Goal: Transaction & Acquisition: Obtain resource

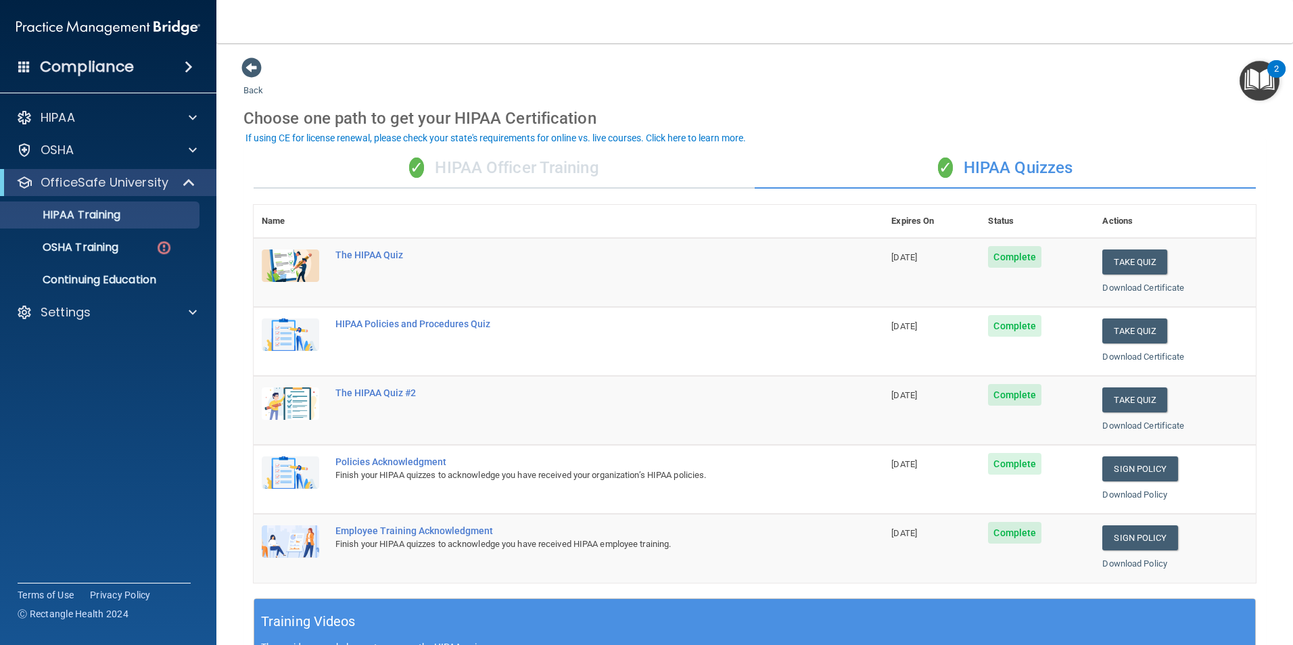
drag, startPoint x: 124, startPoint y: 386, endPoint x: 167, endPoint y: 338, distance: 64.7
click at [124, 386] on accordion "HIPAA Documents and Policies Report an Incident Business Associates Emergency P…" at bounding box center [108, 284] width 217 height 371
click at [187, 313] on div at bounding box center [191, 312] width 34 height 16
click at [68, 375] on p "Sign Out" at bounding box center [101, 378] width 185 height 14
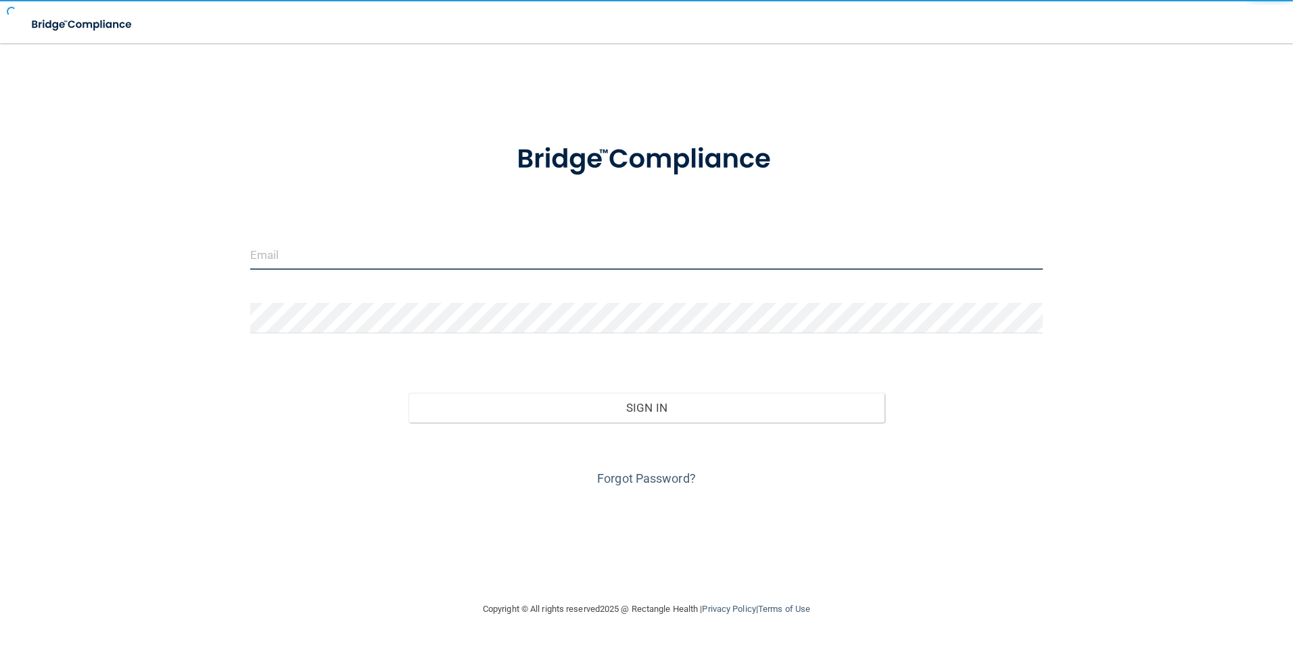
type input "hamiltoncountydentistry@gmail.com"
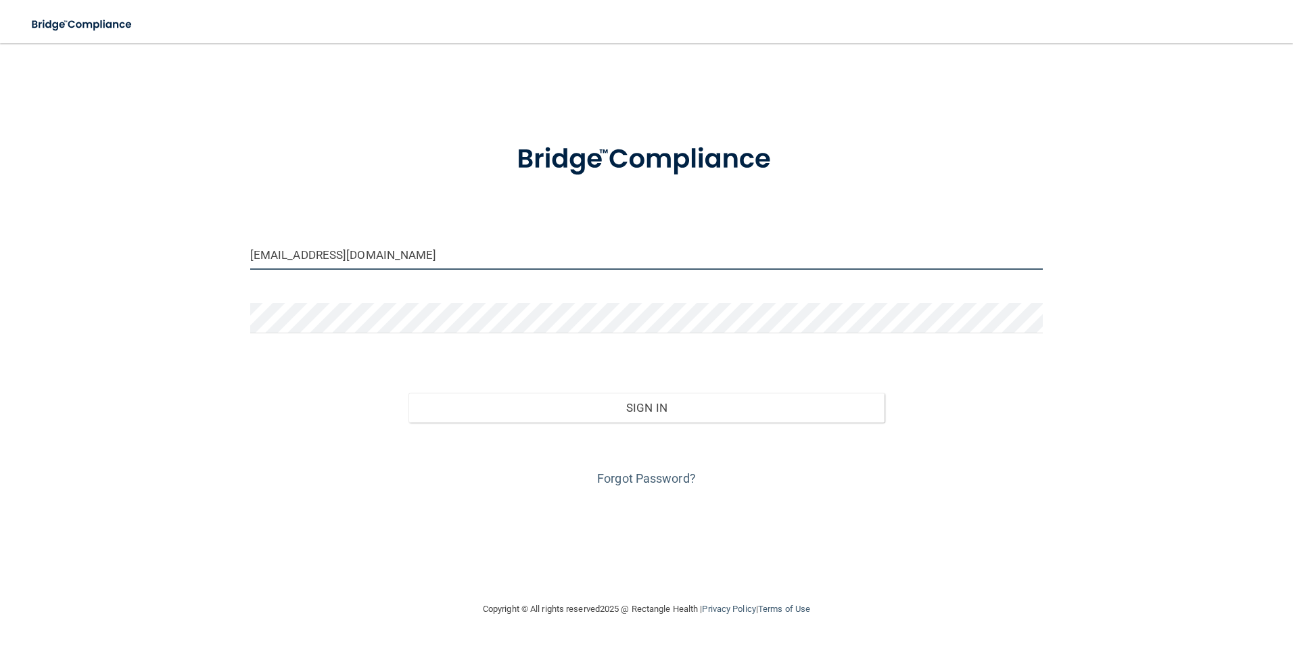
click at [529, 248] on input "hamiltoncountydentistry@gmail.com" at bounding box center [646, 254] width 793 height 30
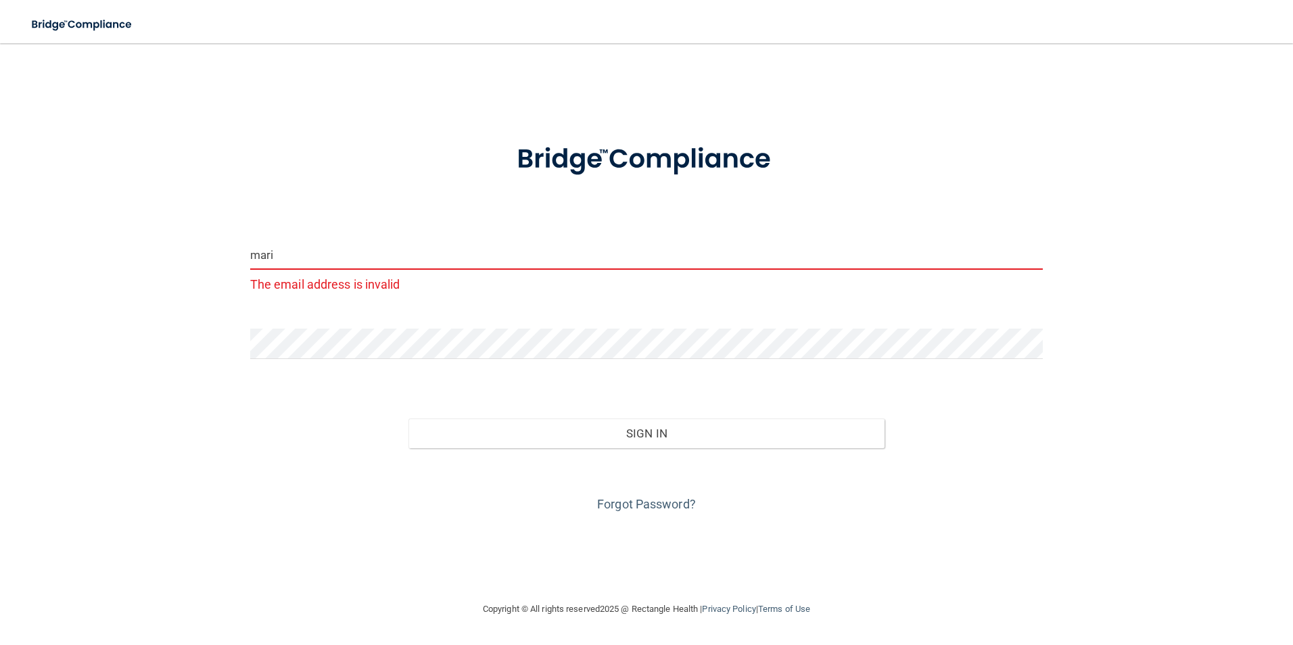
type input "[PERSON_NAME][EMAIL_ADDRESS][DOMAIN_NAME]"
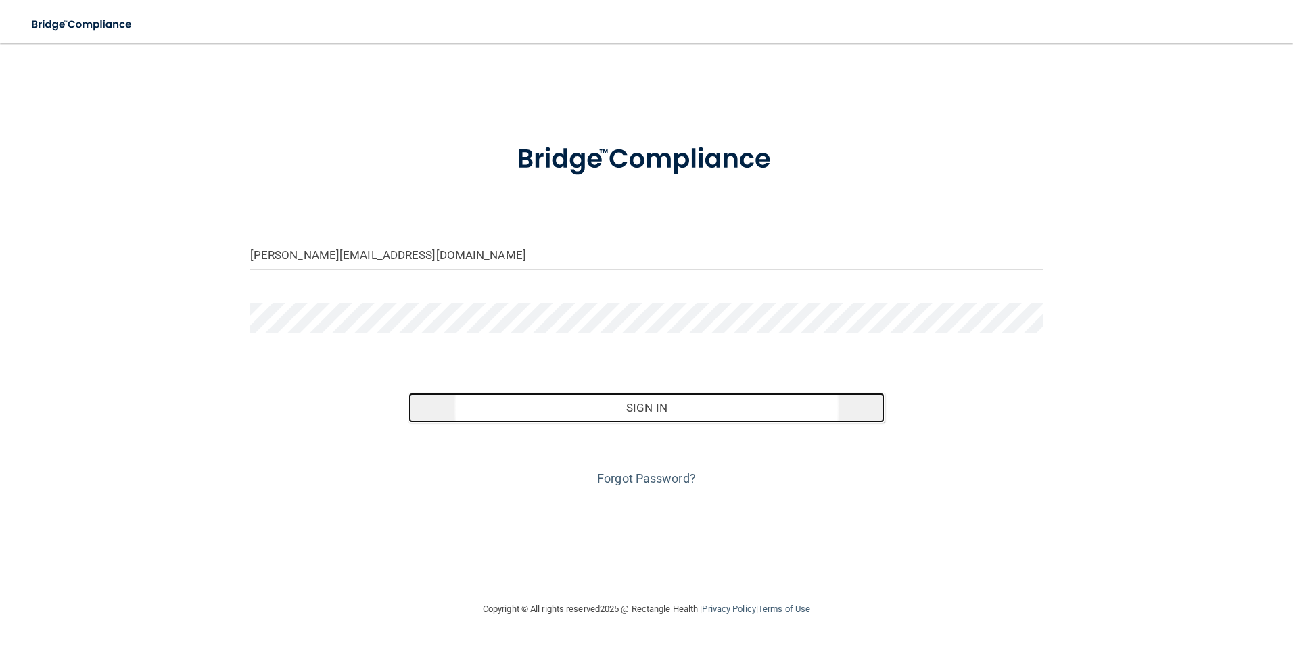
click at [624, 415] on button "Sign In" at bounding box center [647, 408] width 476 height 30
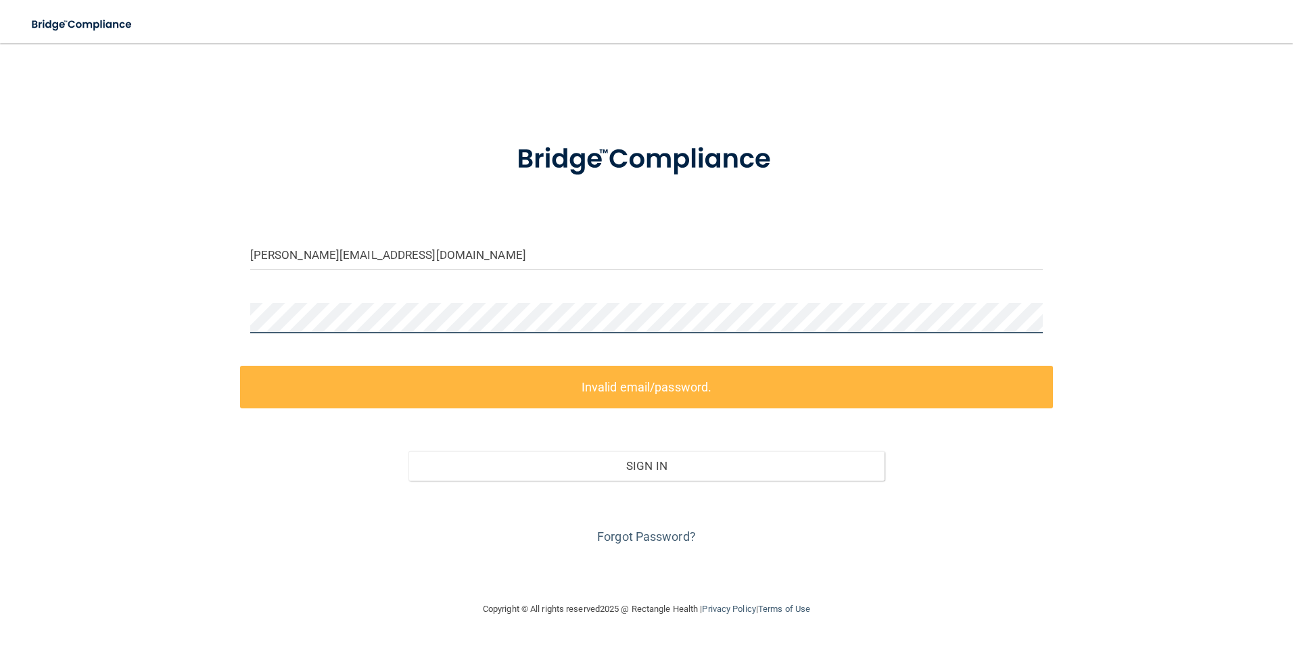
click at [0, 321] on html "Toggle navigation Marisela Anderson marisela.8489@gmail.com Manage My Enterpris…" at bounding box center [646, 322] width 1293 height 645
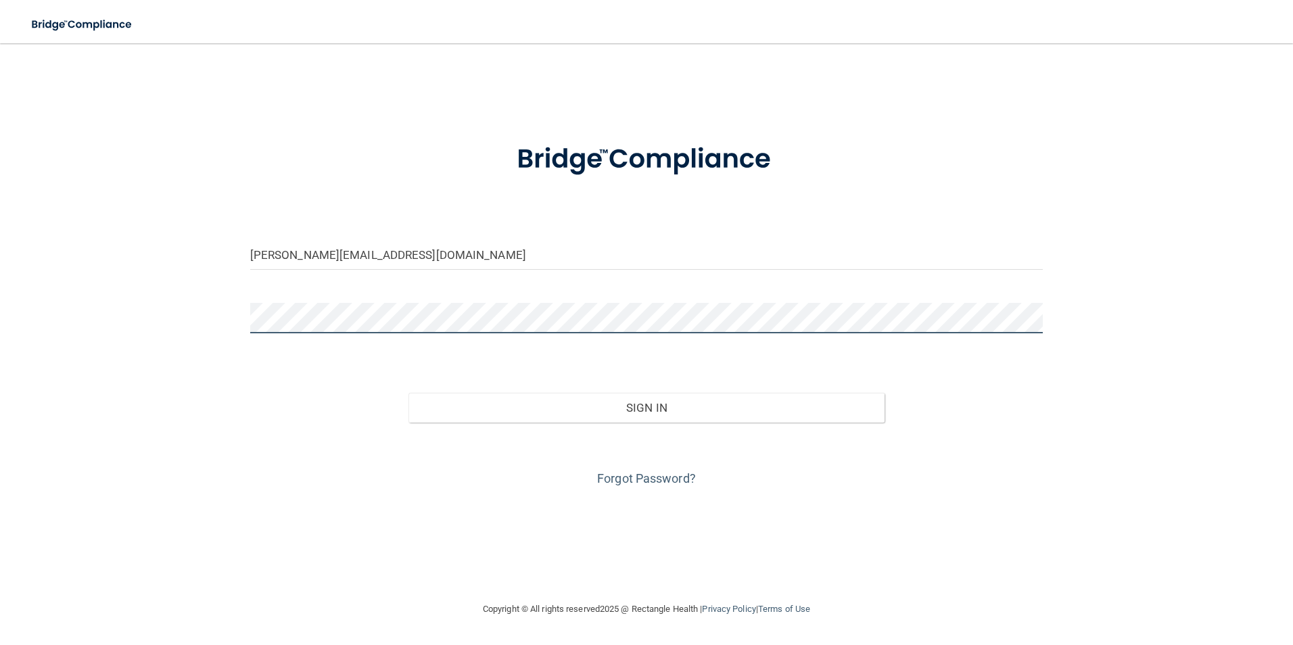
click at [409, 393] on button "Sign In" at bounding box center [647, 408] width 476 height 30
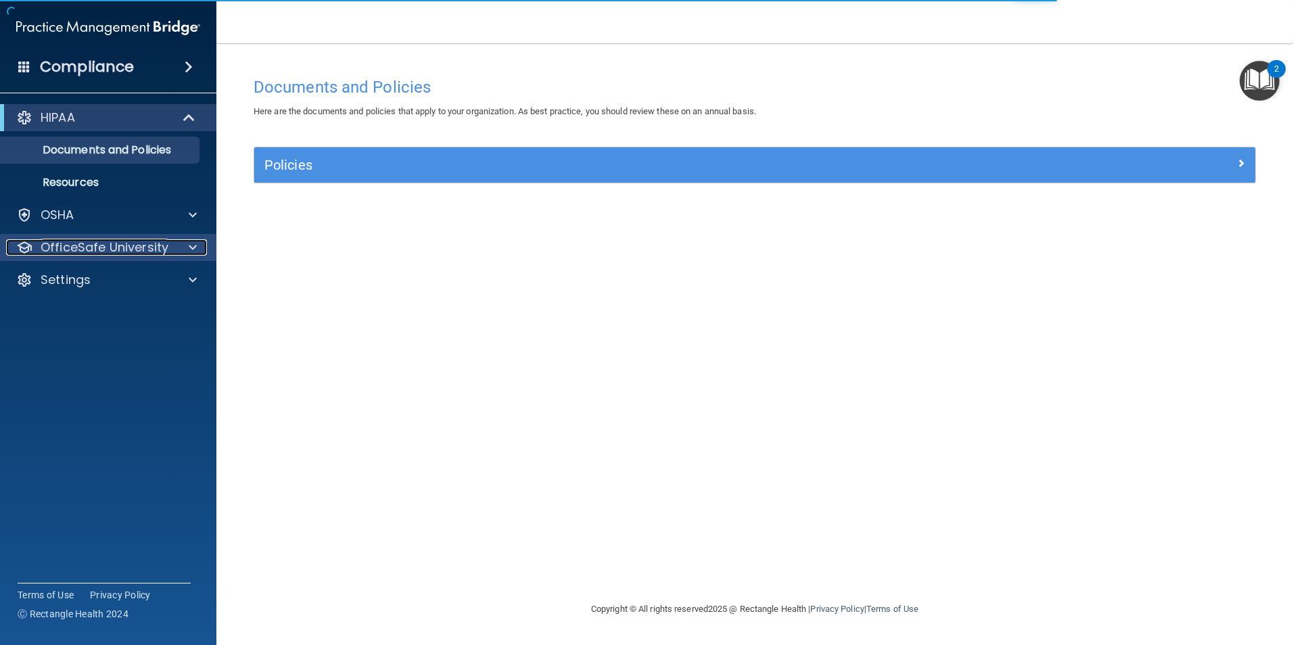
click at [137, 249] on p "OfficeSafe University" at bounding box center [105, 247] width 128 height 16
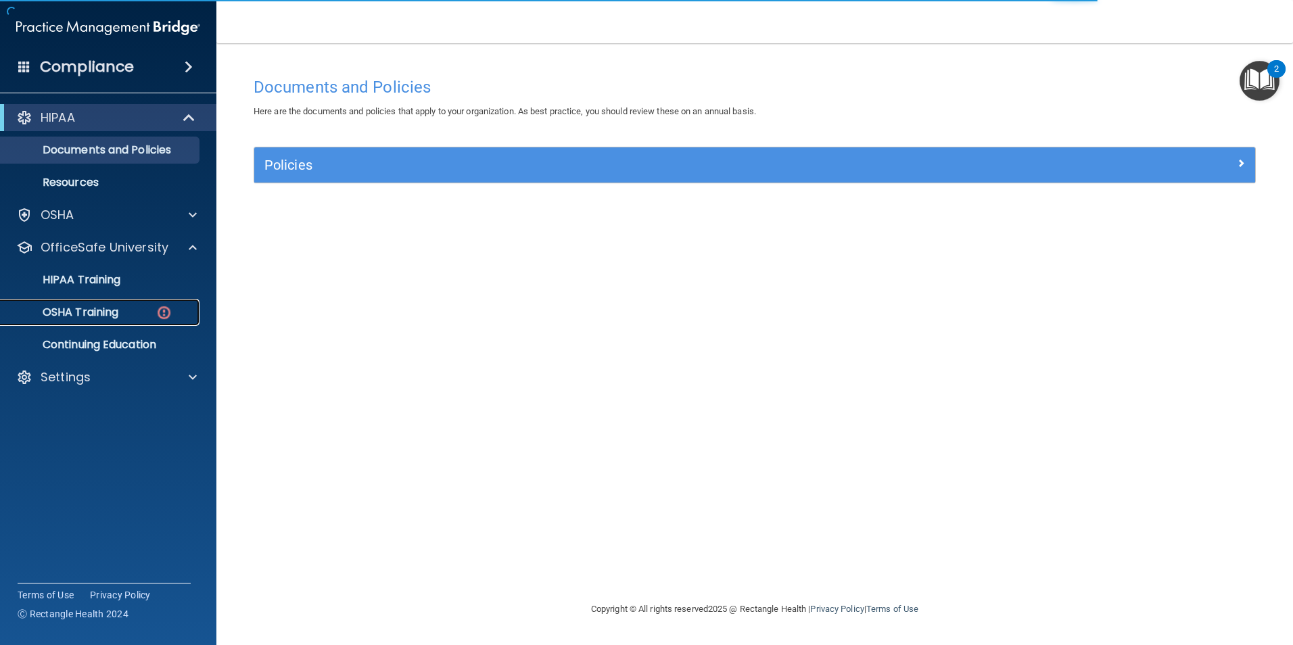
click at [141, 311] on div "OSHA Training" at bounding box center [101, 313] width 185 height 14
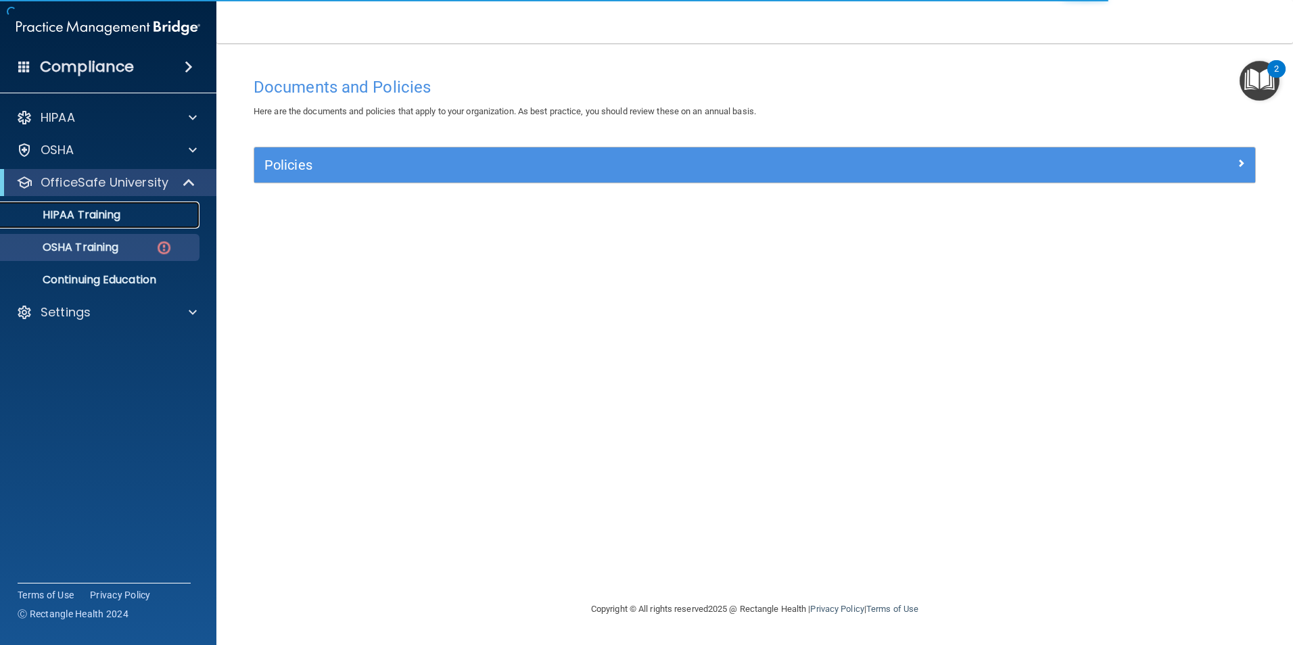
click at [113, 214] on p "HIPAA Training" at bounding box center [65, 215] width 112 height 14
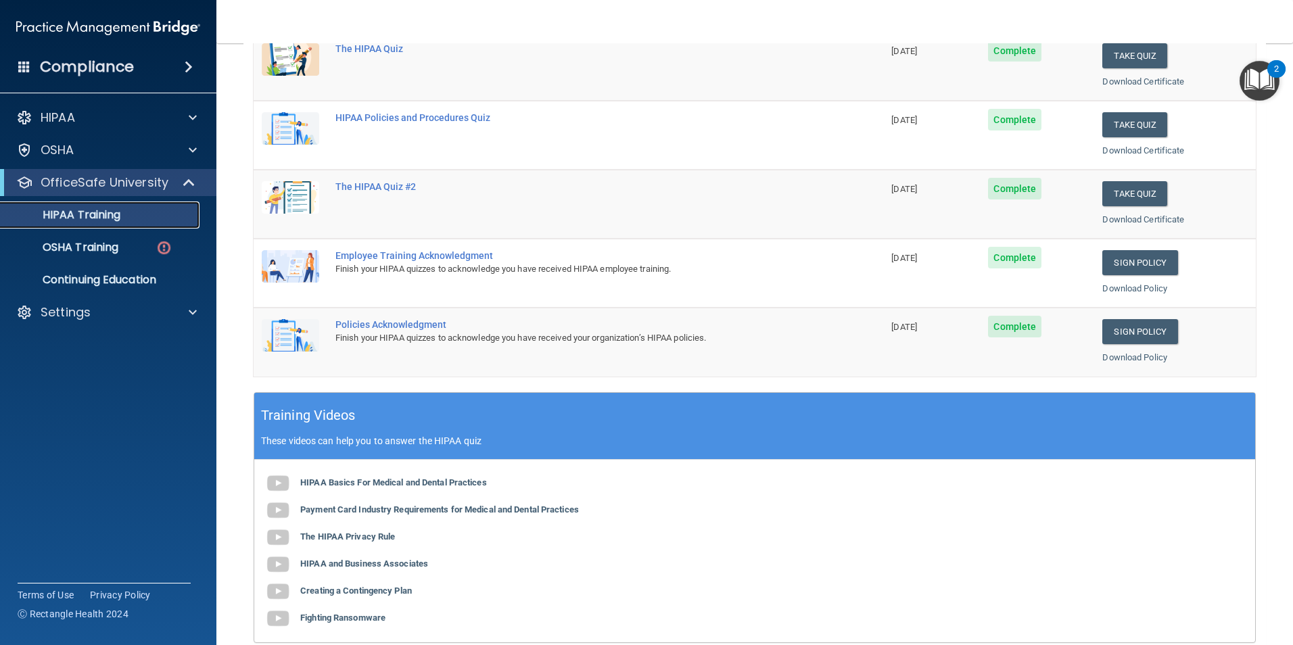
scroll to position [203, 0]
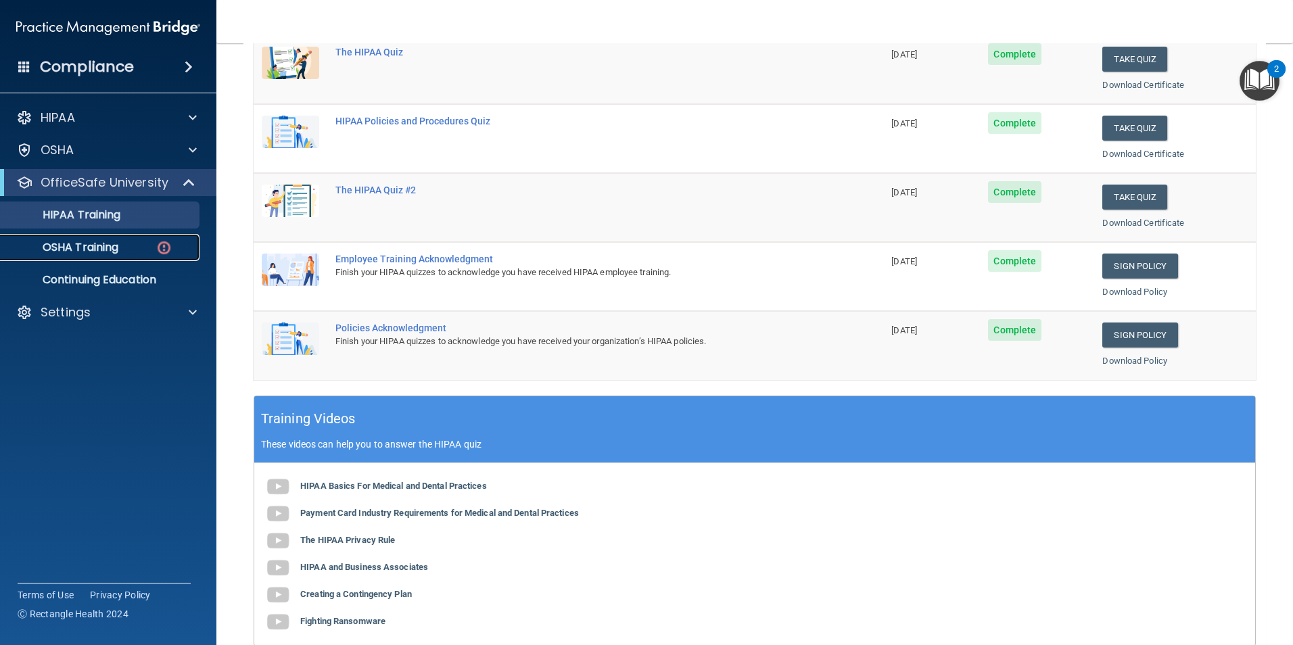
click at [69, 251] on p "OSHA Training" at bounding box center [64, 248] width 110 height 14
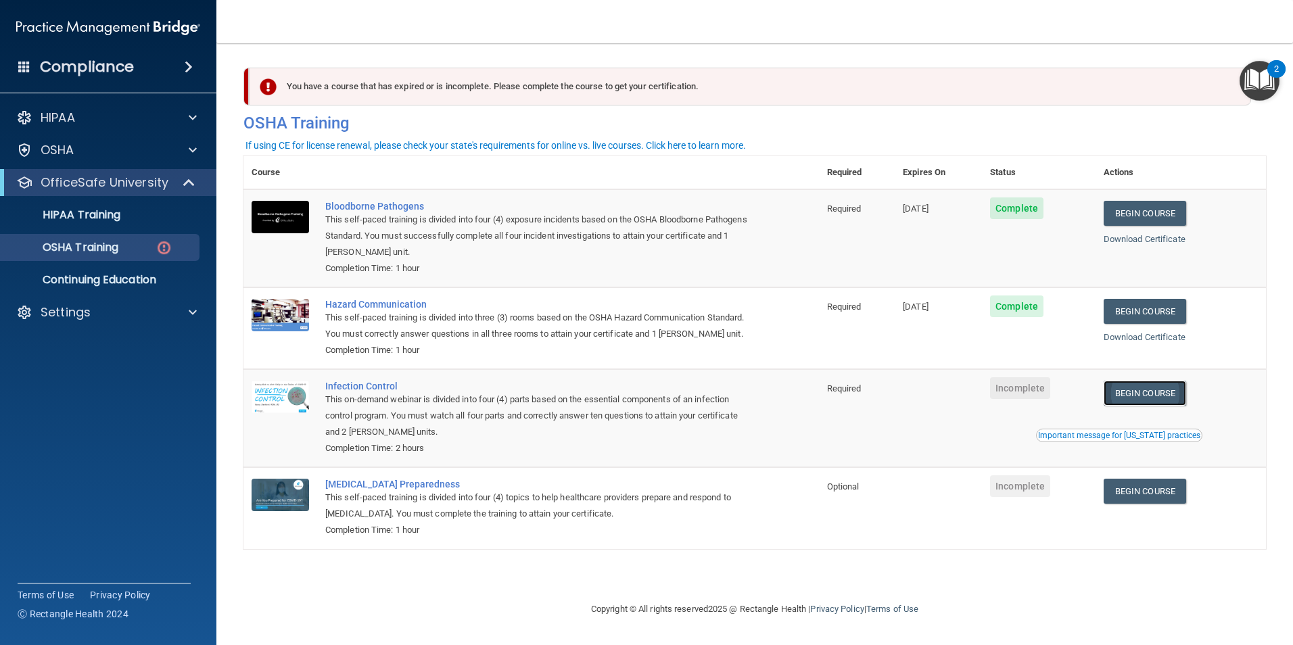
click at [1168, 406] on link "Begin Course" at bounding box center [1145, 393] width 83 height 25
click at [105, 215] on p "HIPAA Training" at bounding box center [65, 215] width 112 height 14
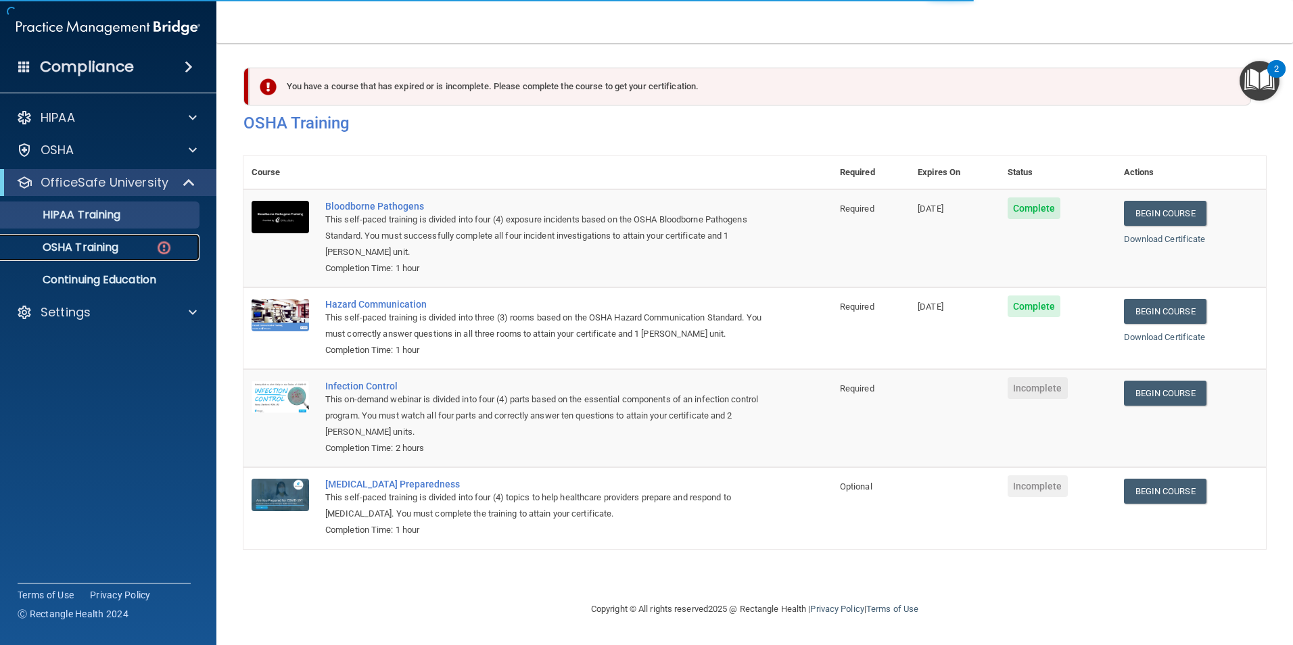
click at [114, 252] on p "OSHA Training" at bounding box center [64, 248] width 110 height 14
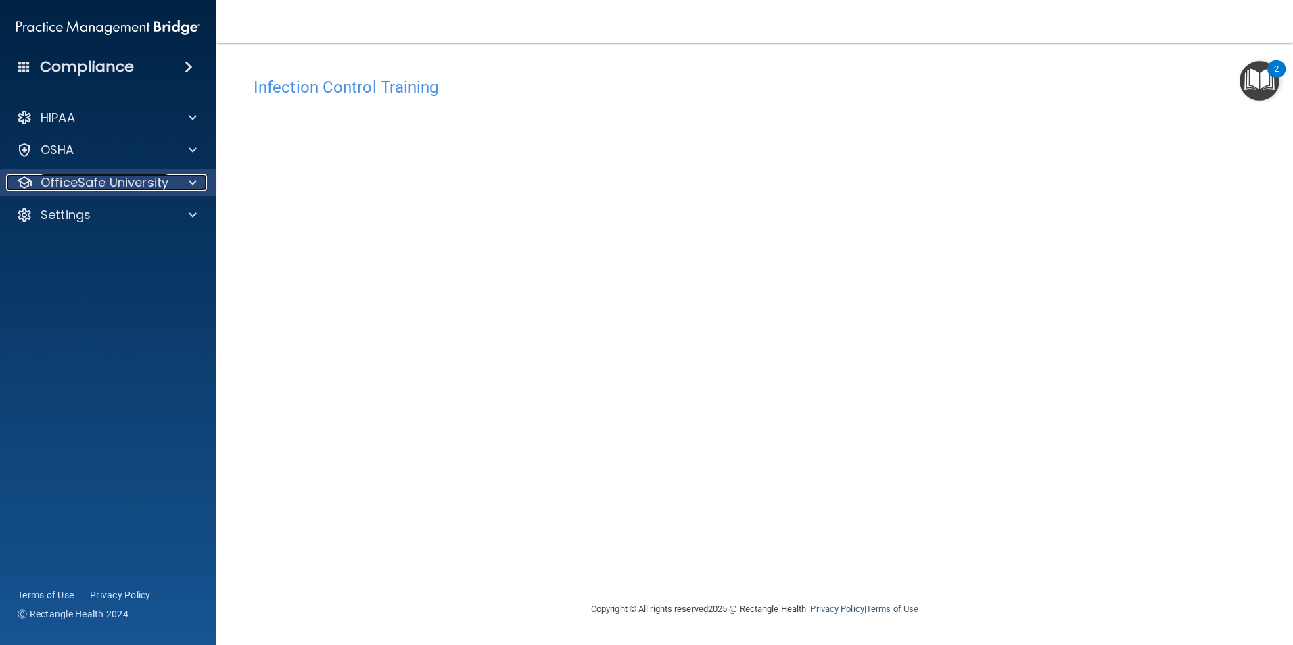
click at [126, 179] on p "OfficeSafe University" at bounding box center [105, 183] width 128 height 16
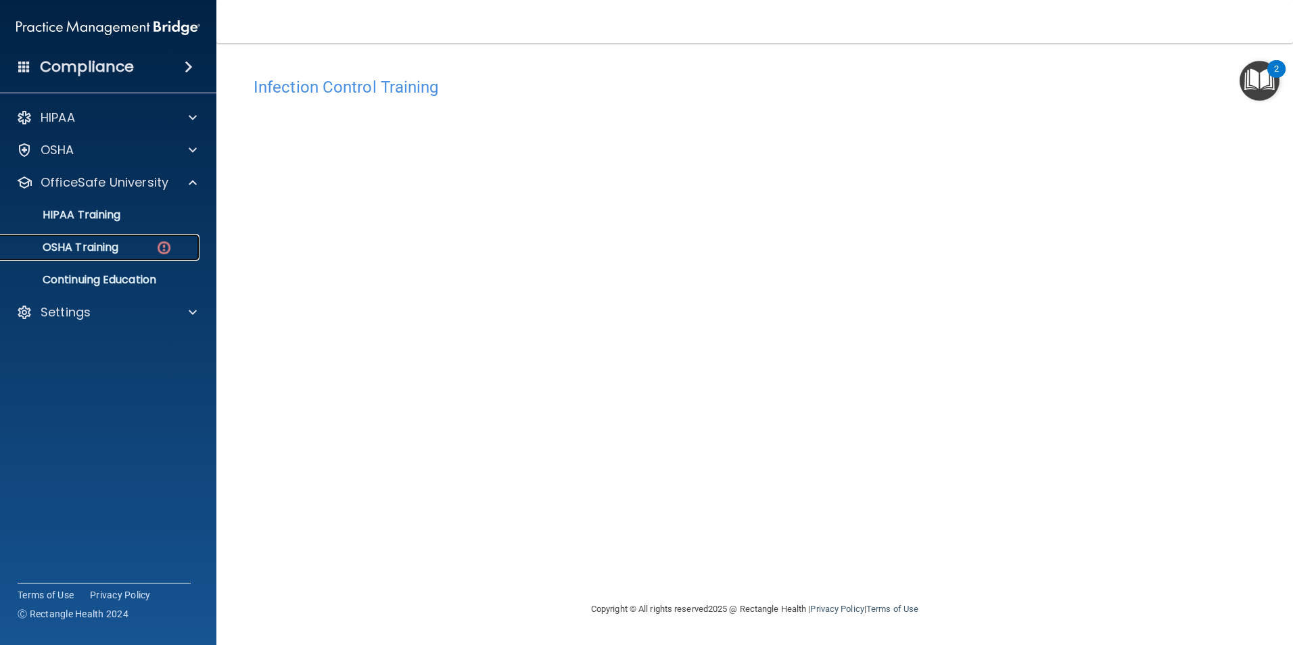
click at [133, 251] on div "OSHA Training" at bounding box center [101, 248] width 185 height 14
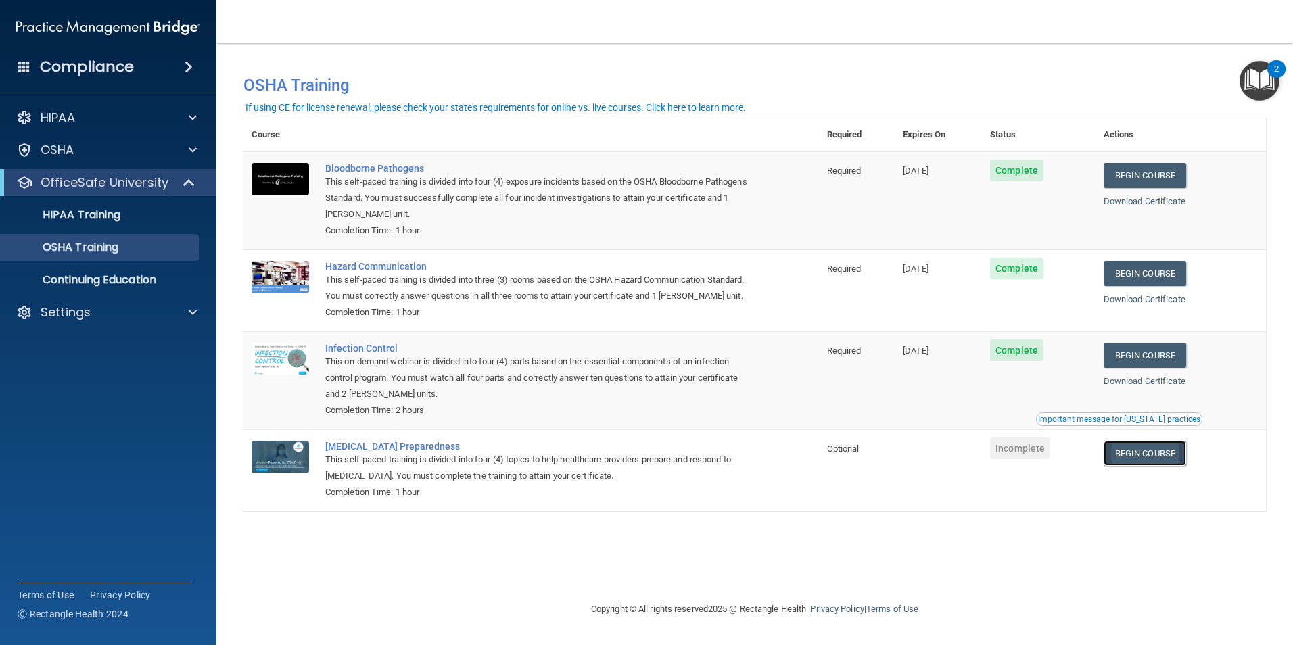
click at [1157, 466] on link "Begin Course" at bounding box center [1145, 453] width 83 height 25
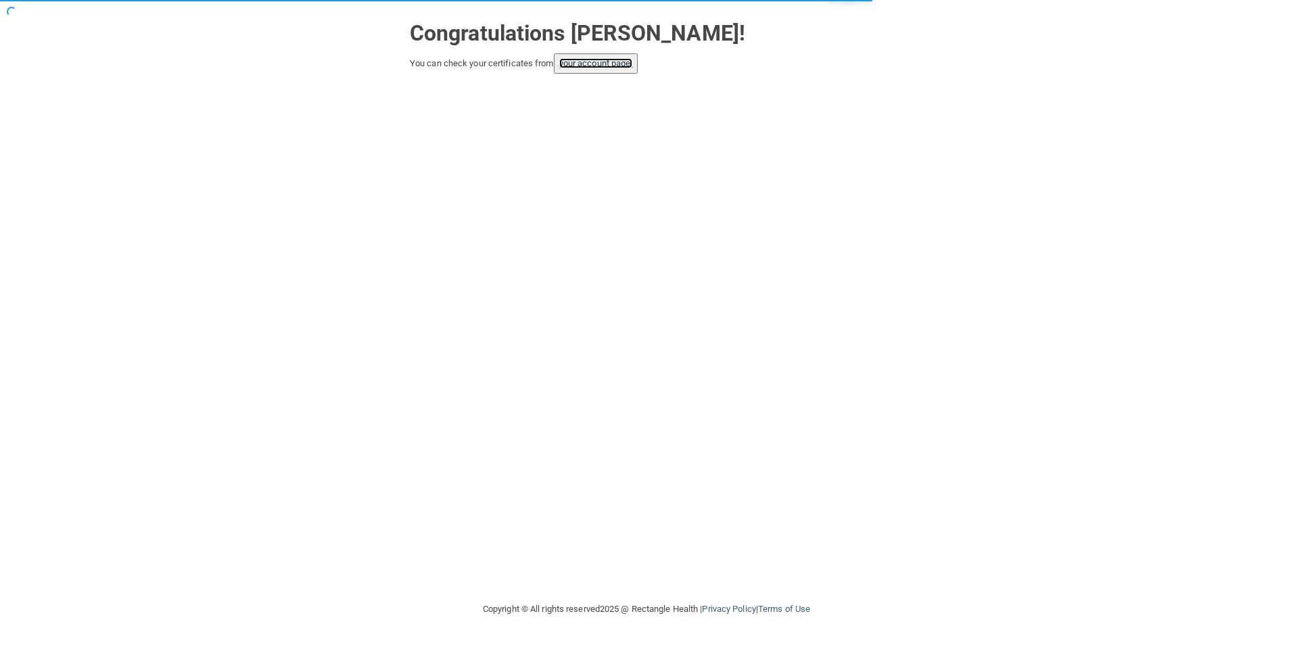
click at [599, 62] on link "your account page!" at bounding box center [596, 63] width 74 height 10
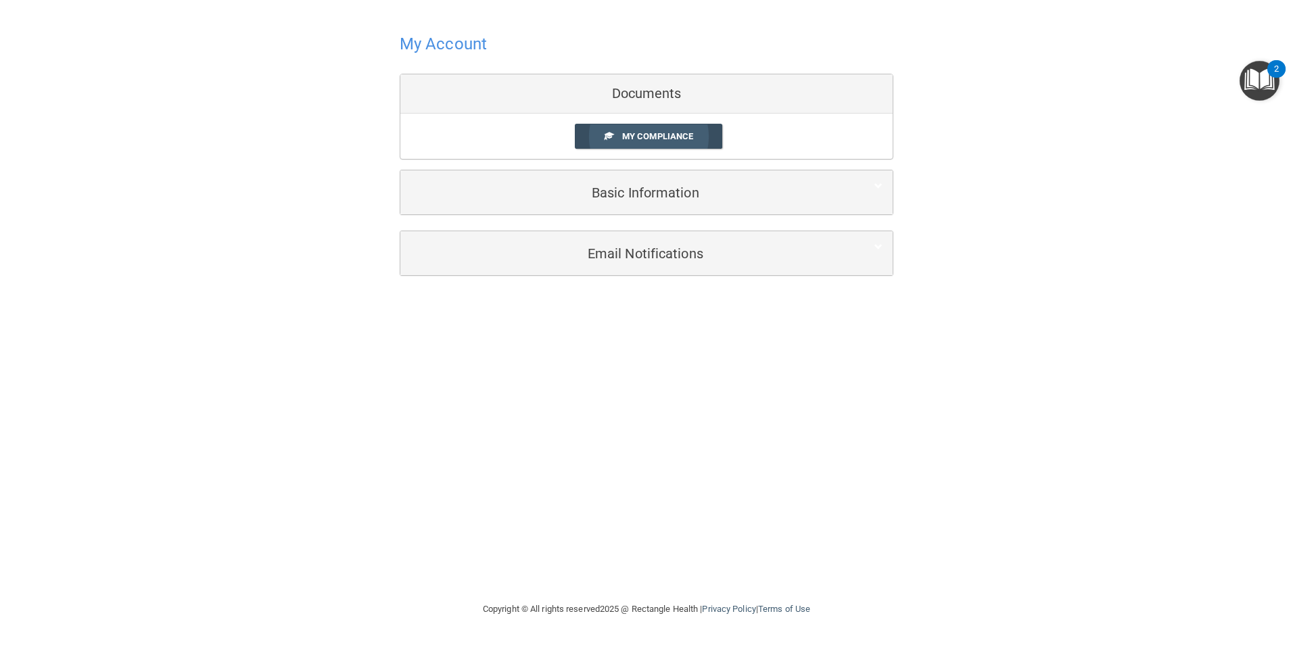
click at [632, 143] on link "My Compliance" at bounding box center [649, 136] width 148 height 25
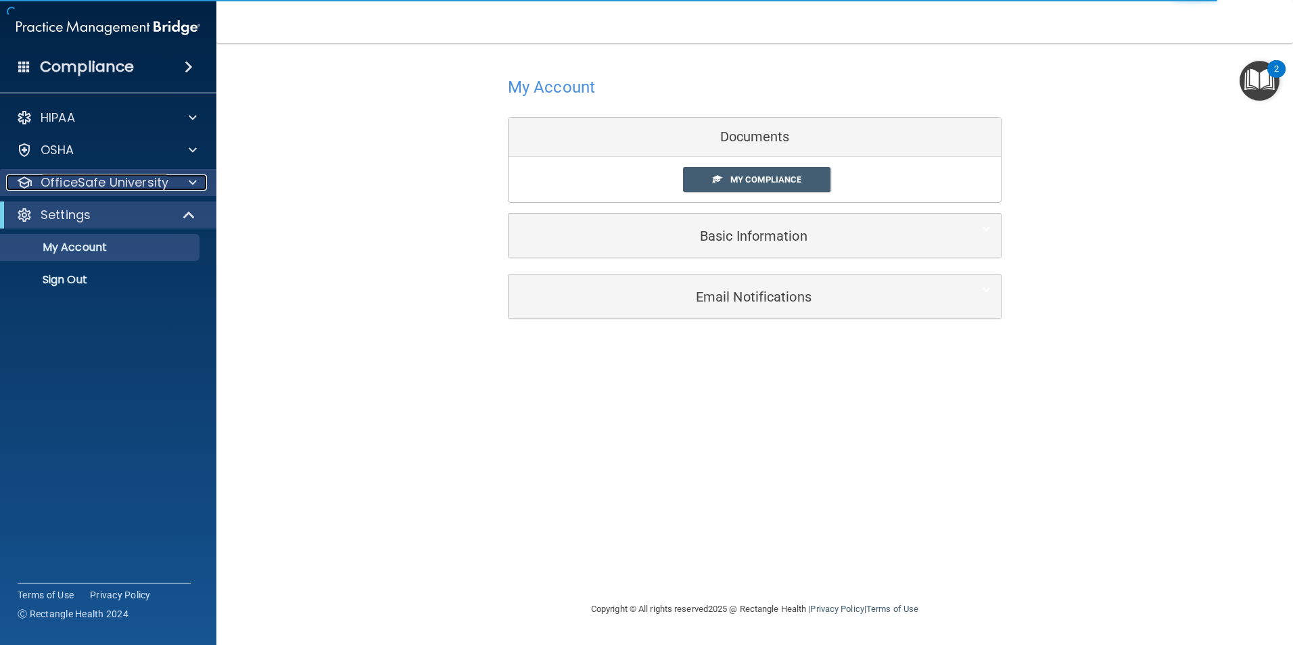
click at [125, 185] on p "OfficeSafe University" at bounding box center [105, 183] width 128 height 16
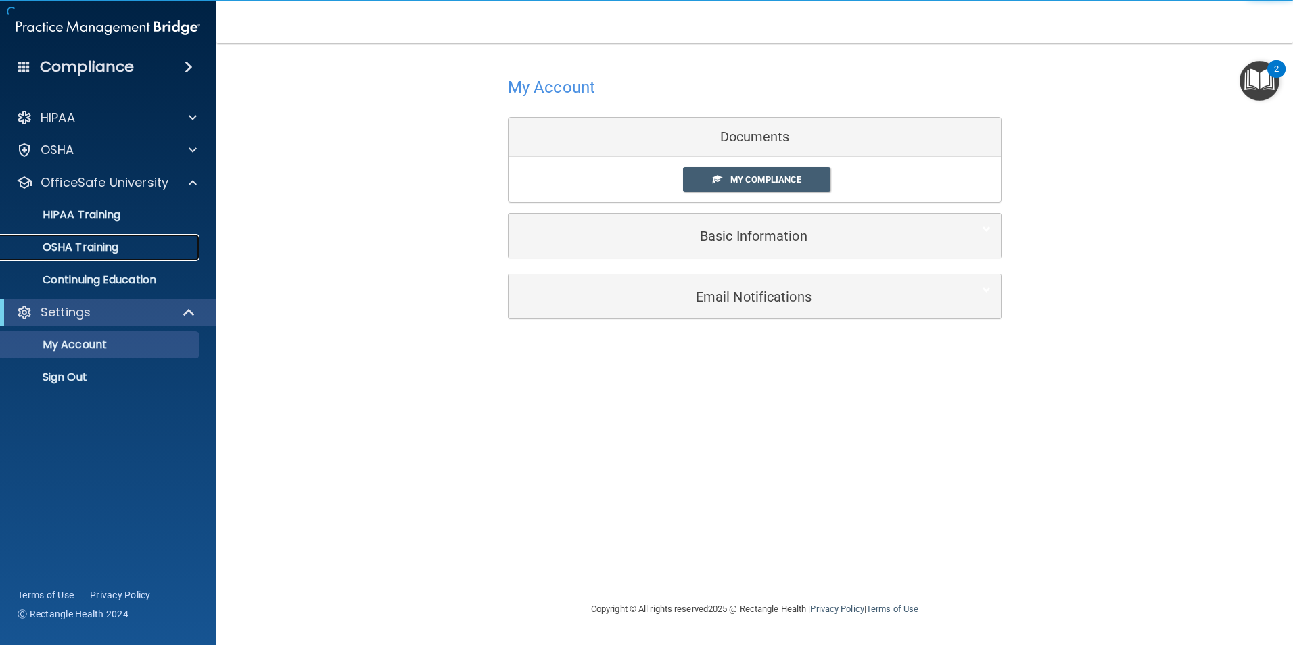
click at [158, 248] on div "OSHA Training" at bounding box center [101, 248] width 185 height 14
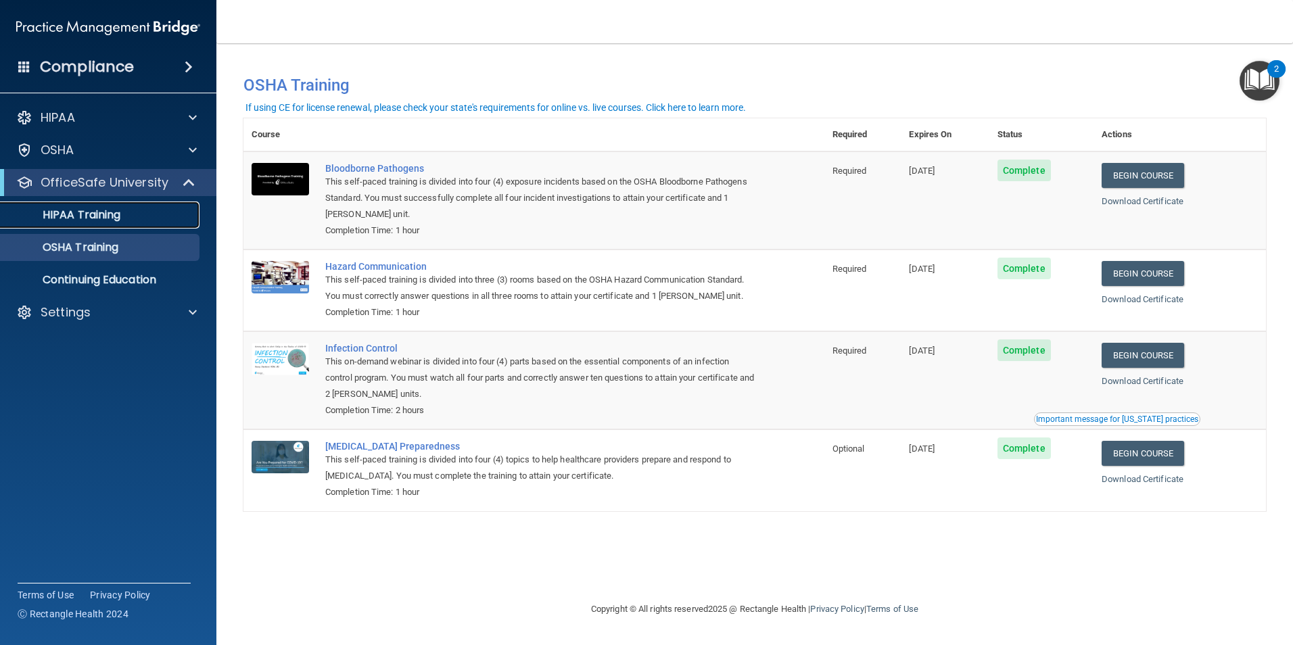
click at [115, 221] on p "HIPAA Training" at bounding box center [65, 215] width 112 height 14
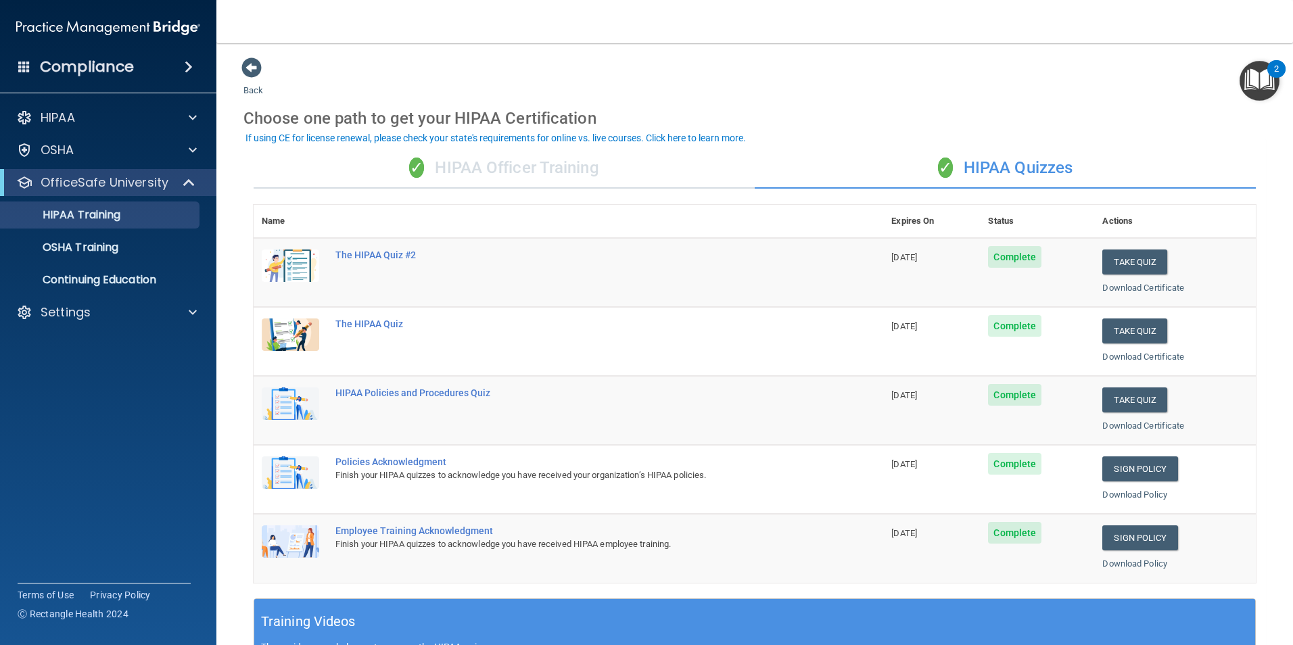
click at [543, 170] on div "✓ HIPAA Officer Training" at bounding box center [504, 168] width 501 height 41
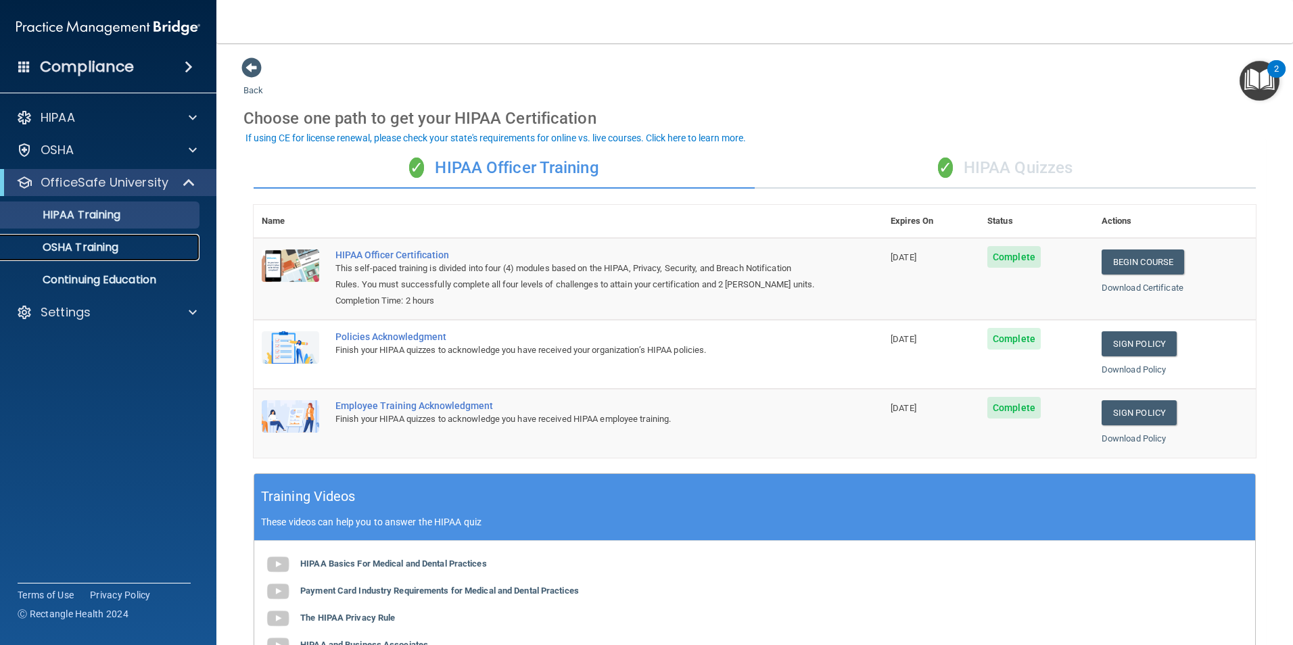
click at [100, 241] on p "OSHA Training" at bounding box center [64, 248] width 110 height 14
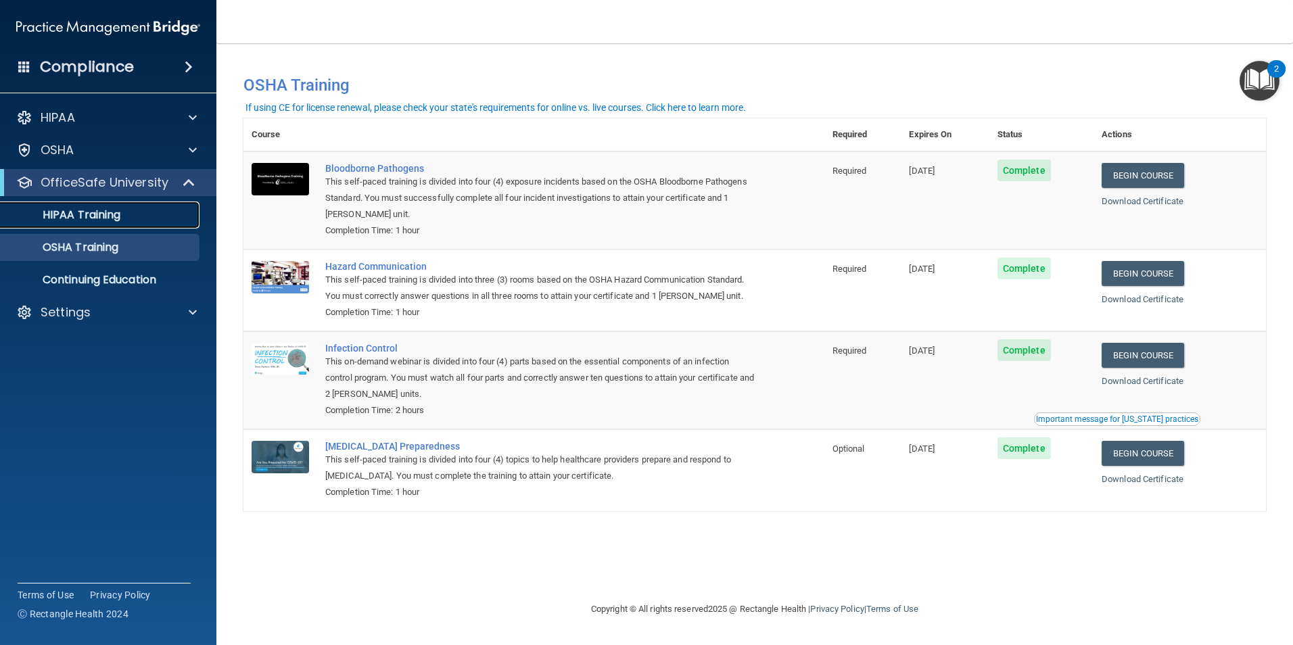
click at [113, 210] on p "HIPAA Training" at bounding box center [65, 215] width 112 height 14
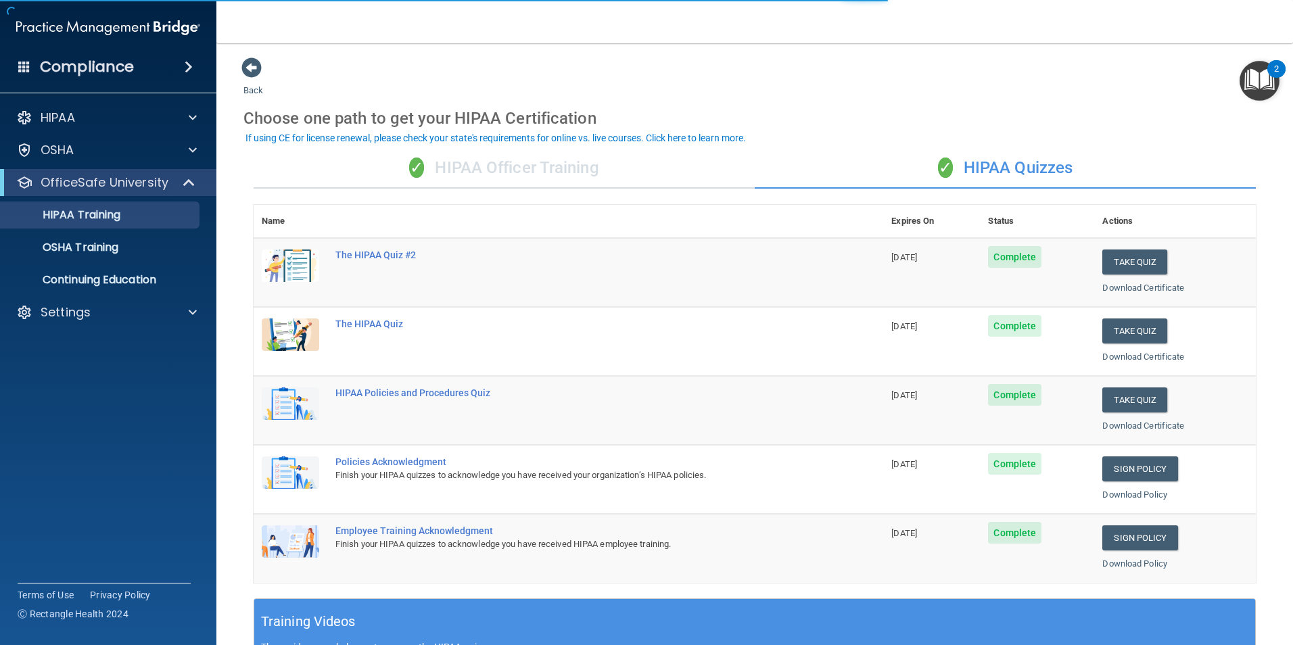
click at [524, 180] on div "✓ HIPAA Officer Training" at bounding box center [504, 168] width 501 height 41
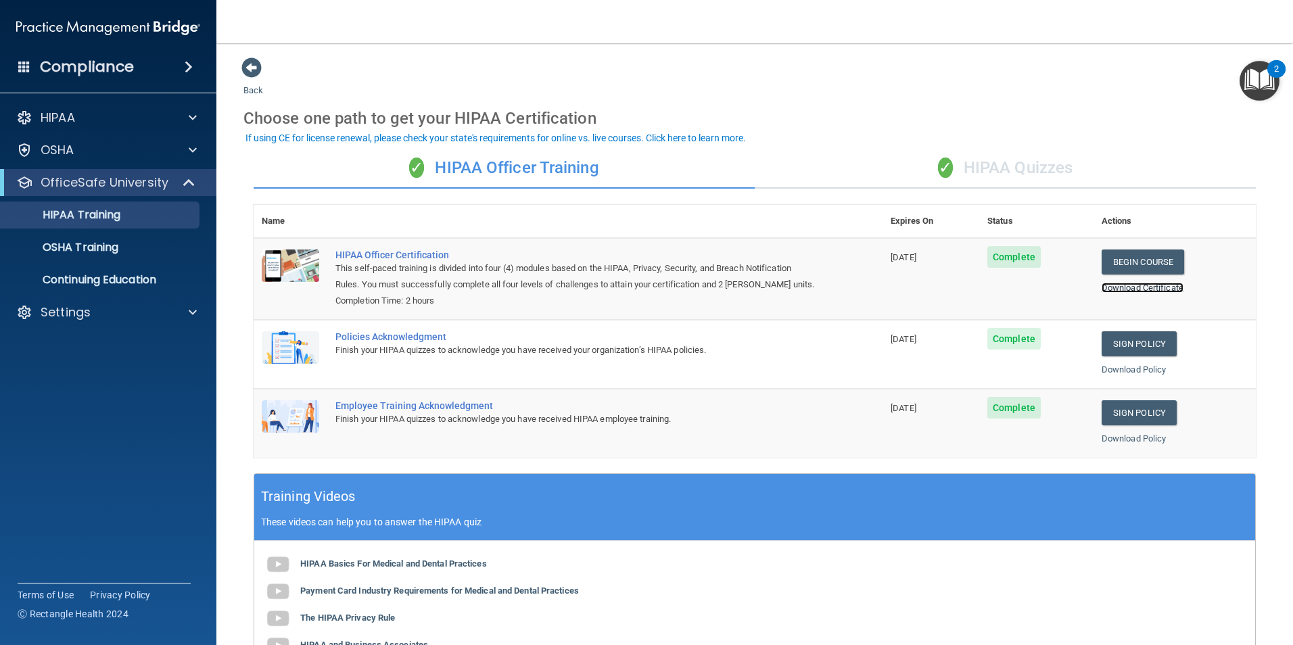
click at [1120, 289] on link "Download Certificate" at bounding box center [1143, 288] width 82 height 10
click at [1128, 287] on link "Download Certificate" at bounding box center [1143, 288] width 82 height 10
drag, startPoint x: 977, startPoint y: 166, endPoint x: 975, endPoint y: 175, distance: 8.4
click at [977, 166] on div "✓ HIPAA Quizzes" at bounding box center [1005, 168] width 501 height 41
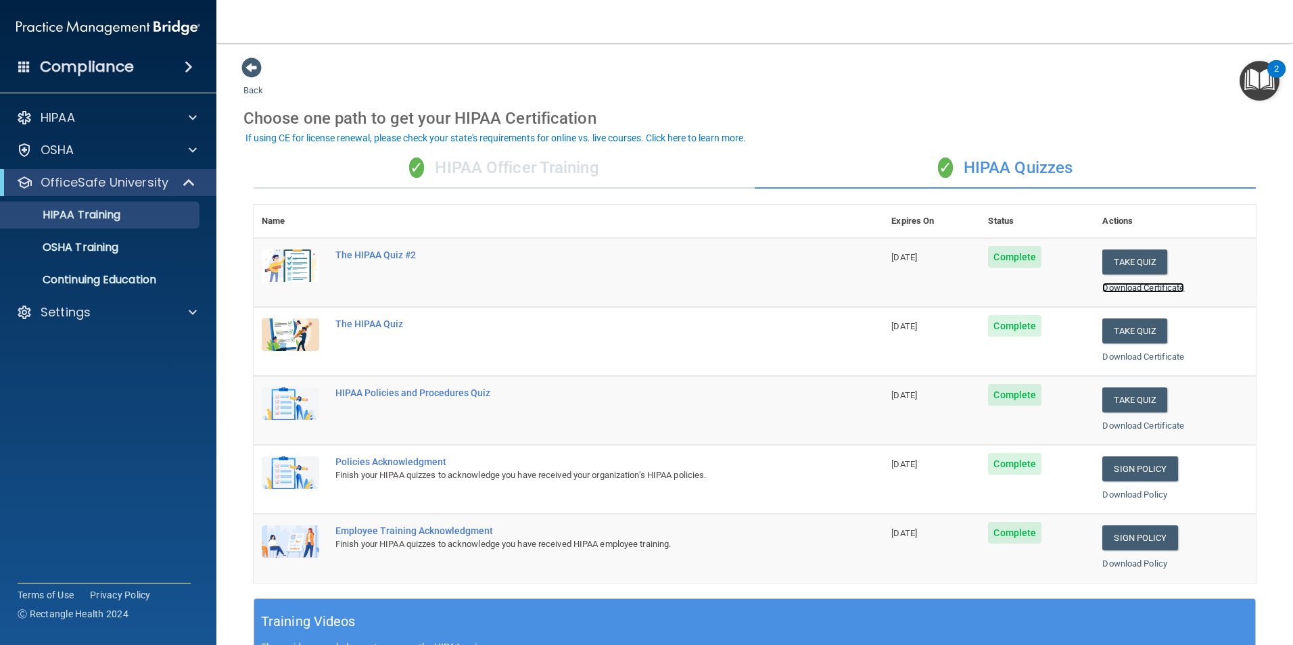
click at [1126, 287] on link "Download Certificate" at bounding box center [1144, 288] width 82 height 10
click at [1152, 359] on link "Download Certificate" at bounding box center [1144, 357] width 82 height 10
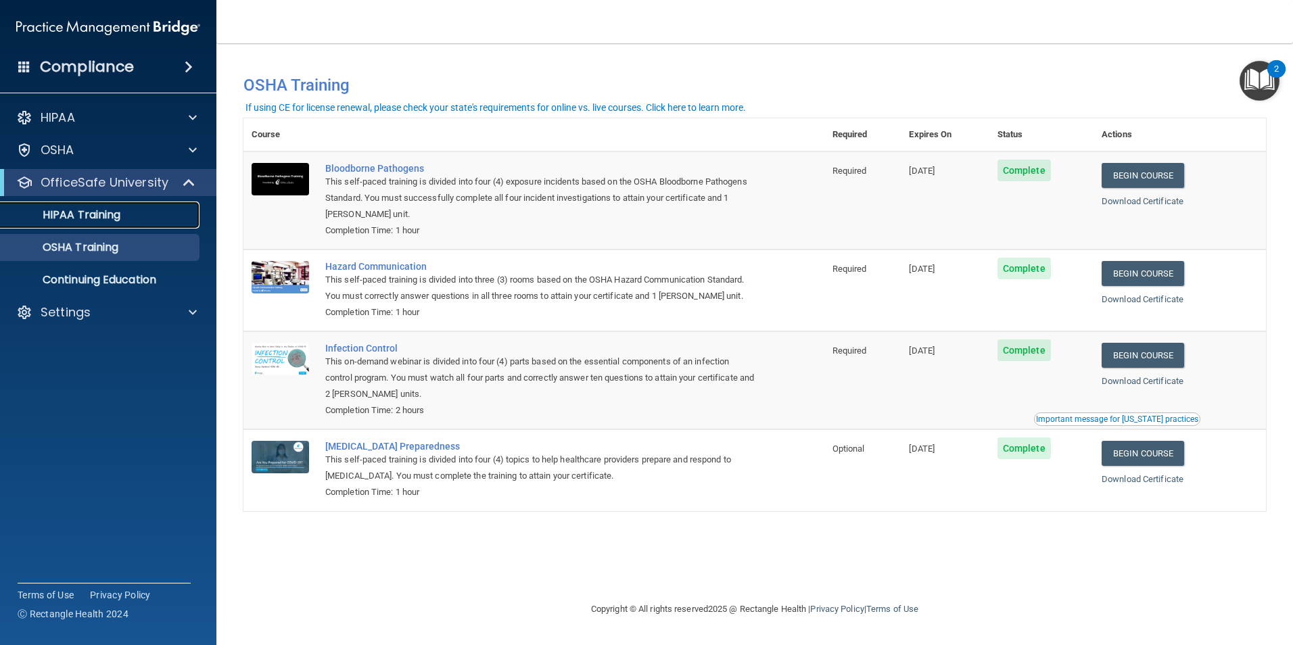
click at [119, 219] on p "HIPAA Training" at bounding box center [65, 215] width 112 height 14
